Goal: Task Accomplishment & Management: Use online tool/utility

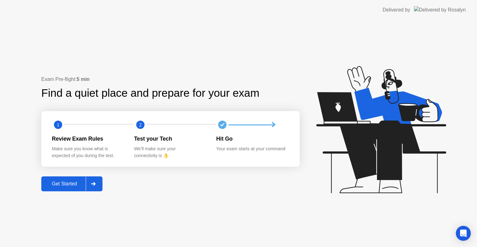
click at [68, 181] on div "Get Started" at bounding box center [64, 184] width 43 height 6
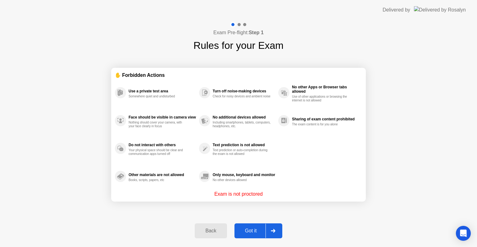
click at [258, 229] on div "Got it" at bounding box center [250, 231] width 29 height 6
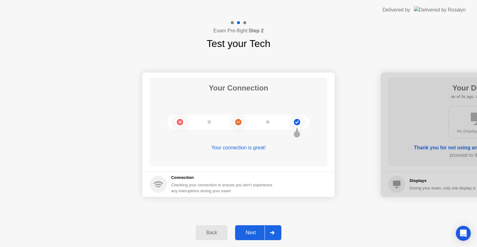
click at [276, 234] on div at bounding box center [272, 232] width 15 height 14
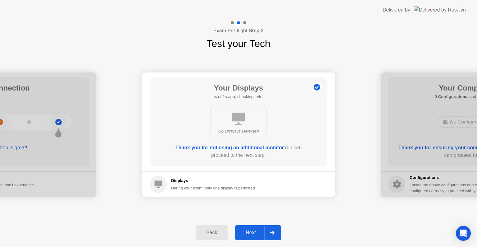
click at [276, 234] on div at bounding box center [272, 232] width 15 height 14
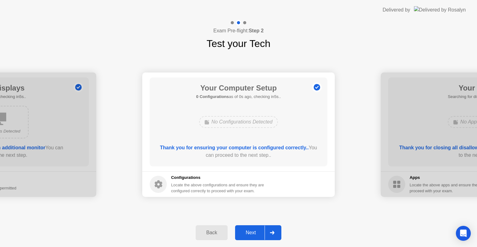
click at [276, 234] on div at bounding box center [272, 232] width 15 height 14
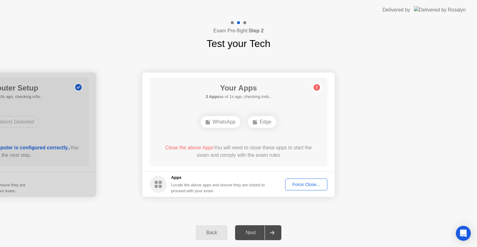
click at [305, 187] on div "Force Close..." at bounding box center [306, 184] width 38 height 5
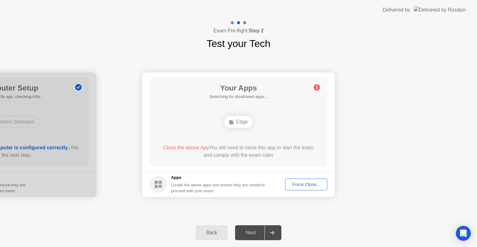
click at [300, 182] on div "Force Close..." at bounding box center [306, 184] width 38 height 5
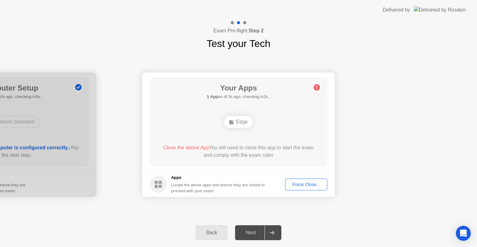
click at [298, 184] on div "Force Close..." at bounding box center [306, 184] width 38 height 5
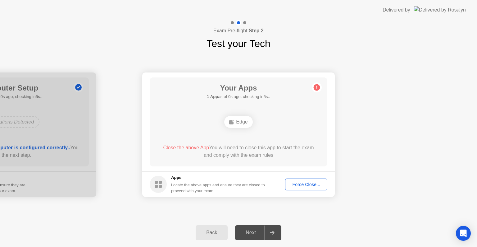
click at [305, 183] on div "Force Close..." at bounding box center [306, 184] width 38 height 5
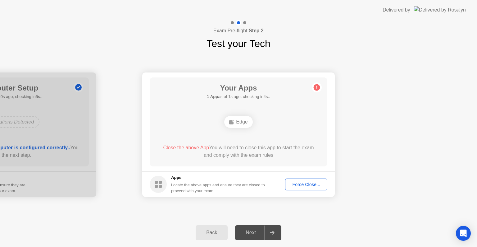
click at [310, 183] on div "Force Close..." at bounding box center [306, 184] width 38 height 5
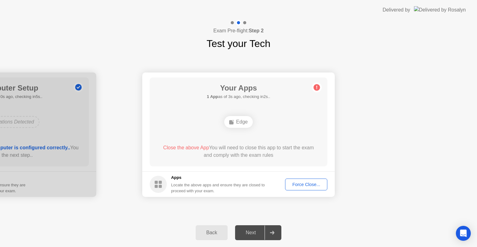
click at [303, 185] on div "Force Close..." at bounding box center [306, 184] width 38 height 5
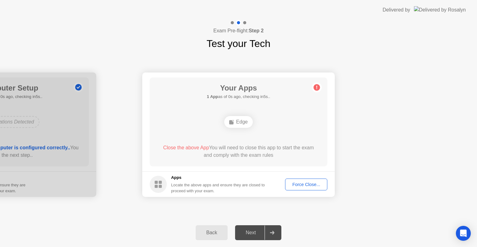
click at [303, 185] on div "Force Close..." at bounding box center [306, 184] width 38 height 5
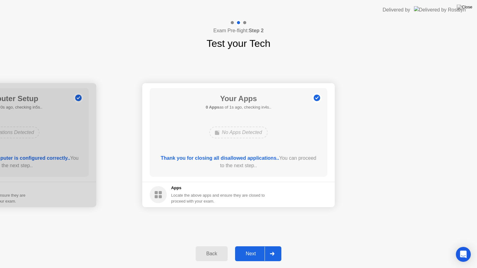
click at [247, 246] on button "Next" at bounding box center [258, 254] width 46 height 15
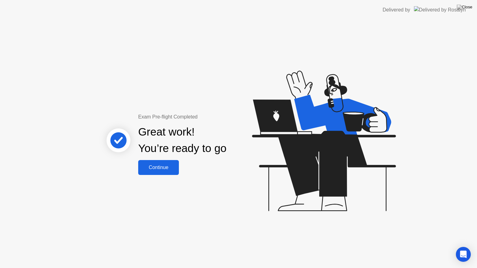
click at [158, 175] on button "Continue" at bounding box center [158, 167] width 41 height 15
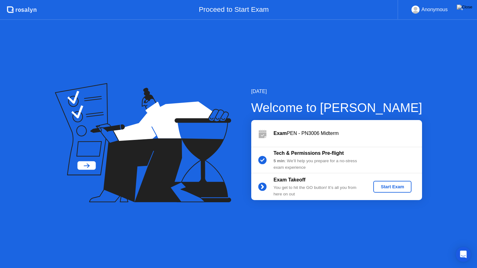
click at [390, 185] on div "Start Exam" at bounding box center [392, 187] width 33 height 5
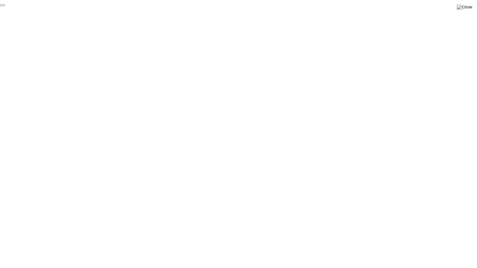
click div "End Proctoring Session"
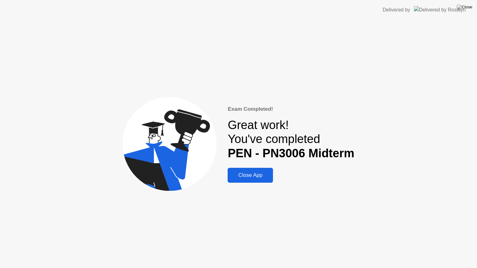
click at [261, 176] on div "Close App" at bounding box center [251, 175] width 42 height 6
